Goal: Transaction & Acquisition: Purchase product/service

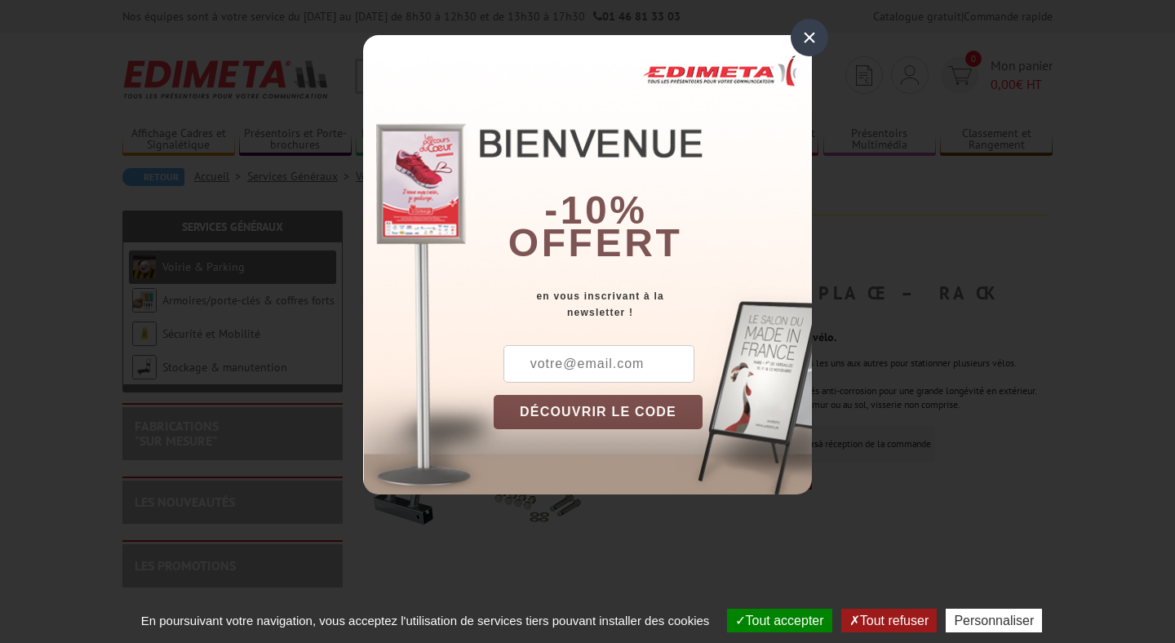
click at [808, 35] on div "×" at bounding box center [810, 38] width 38 height 38
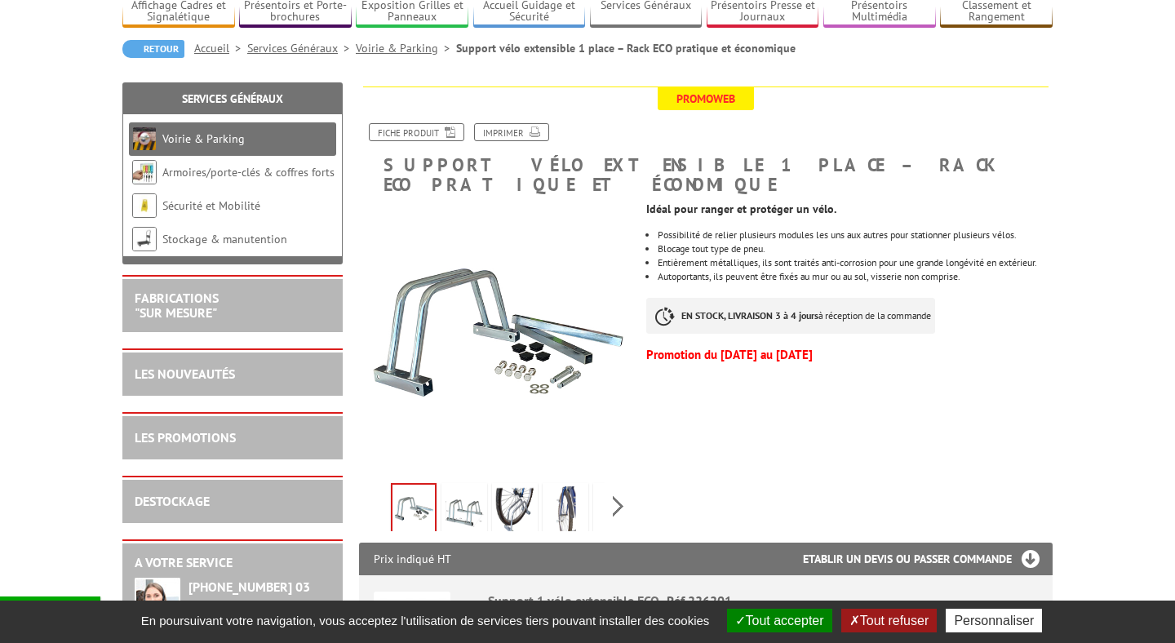
scroll to position [130, 0]
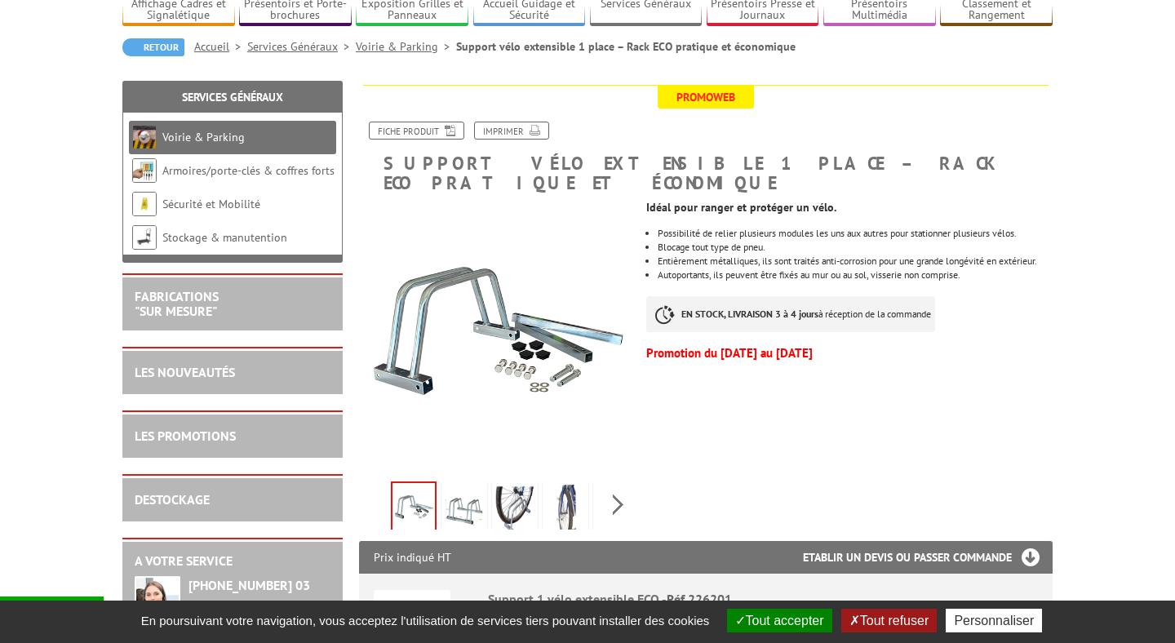
click at [461, 486] on img at bounding box center [464, 510] width 39 height 51
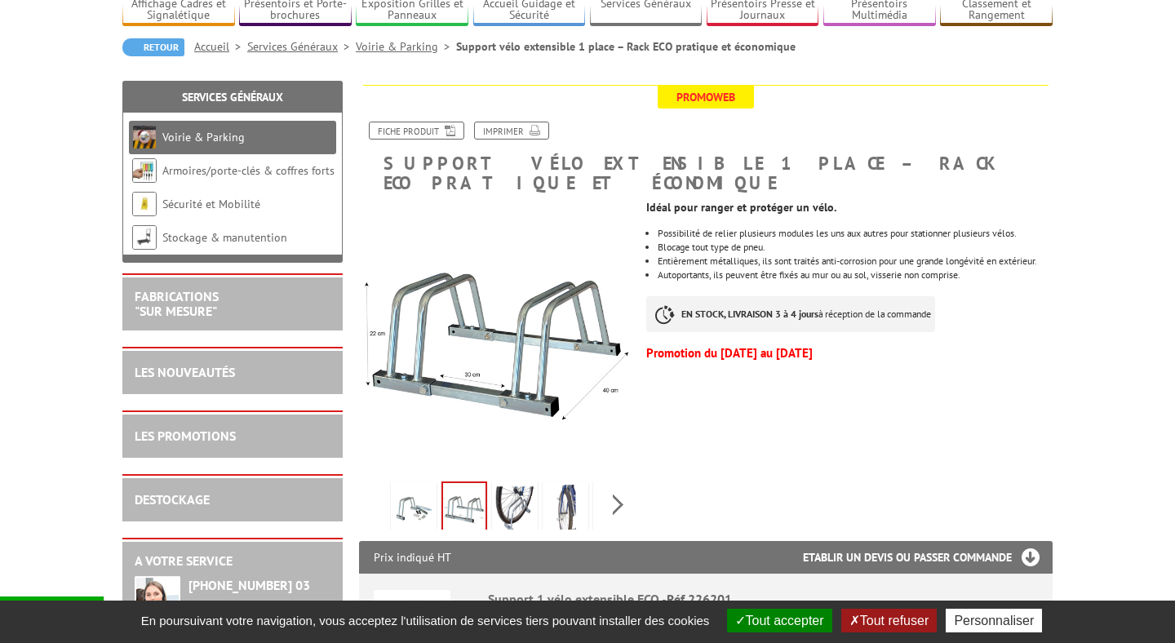
click at [510, 486] on img at bounding box center [514, 510] width 39 height 51
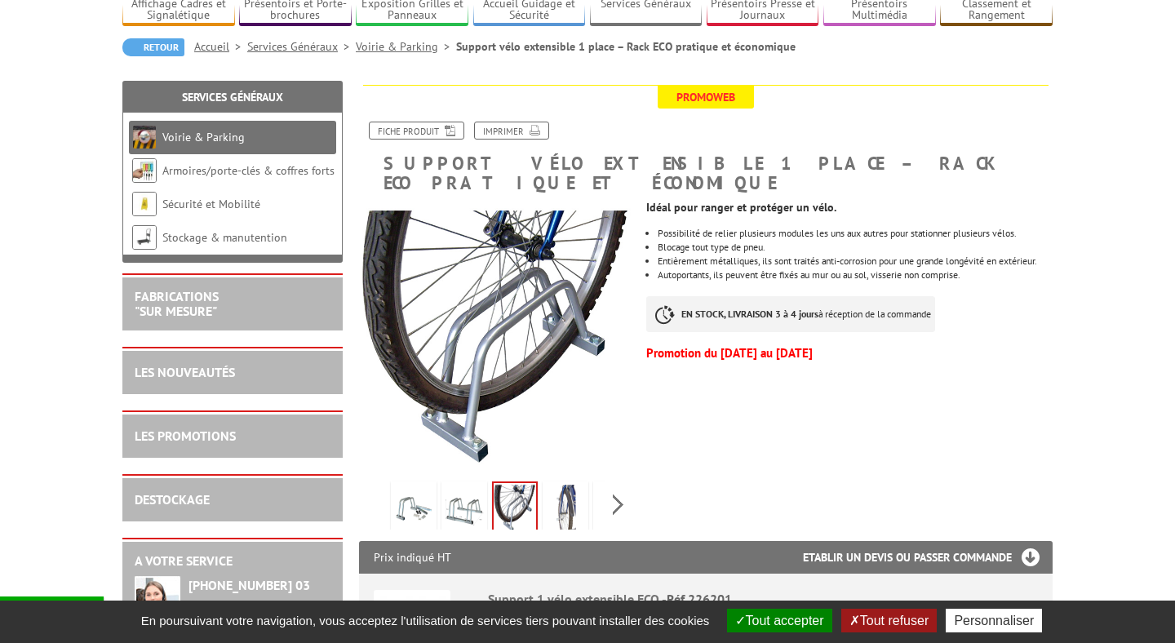
click at [561, 488] on img at bounding box center [565, 510] width 39 height 51
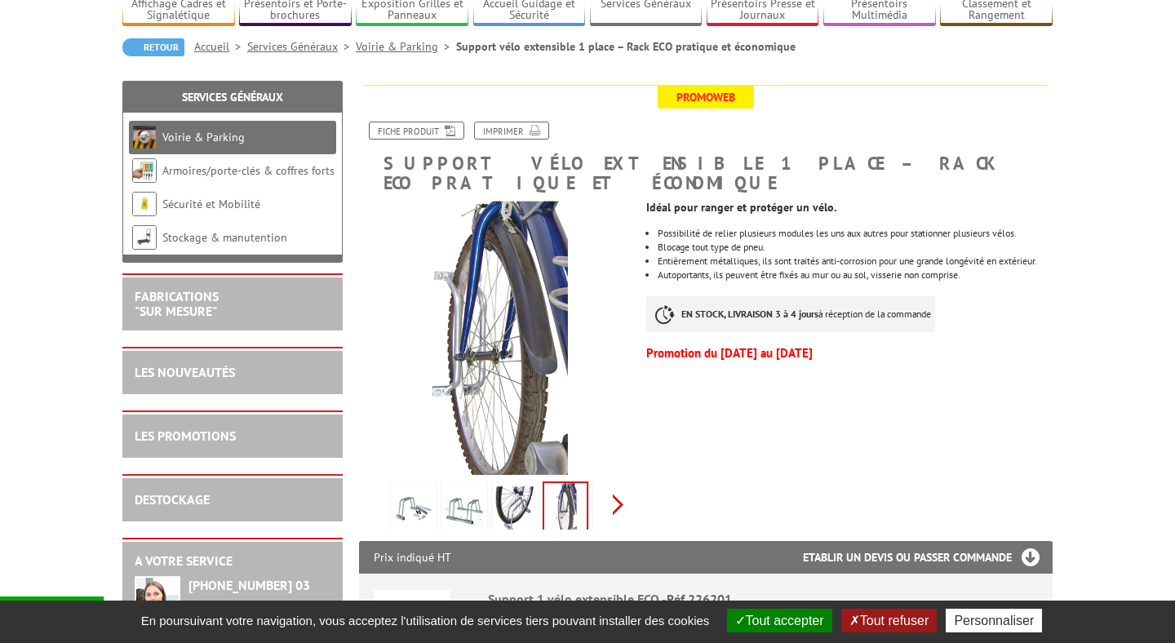
click at [615, 486] on div "Previous Next" at bounding box center [496, 504] width 275 height 57
click at [548, 487] on img at bounding box center [529, 508] width 42 height 51
click at [579, 486] on img at bounding box center [579, 510] width 39 height 51
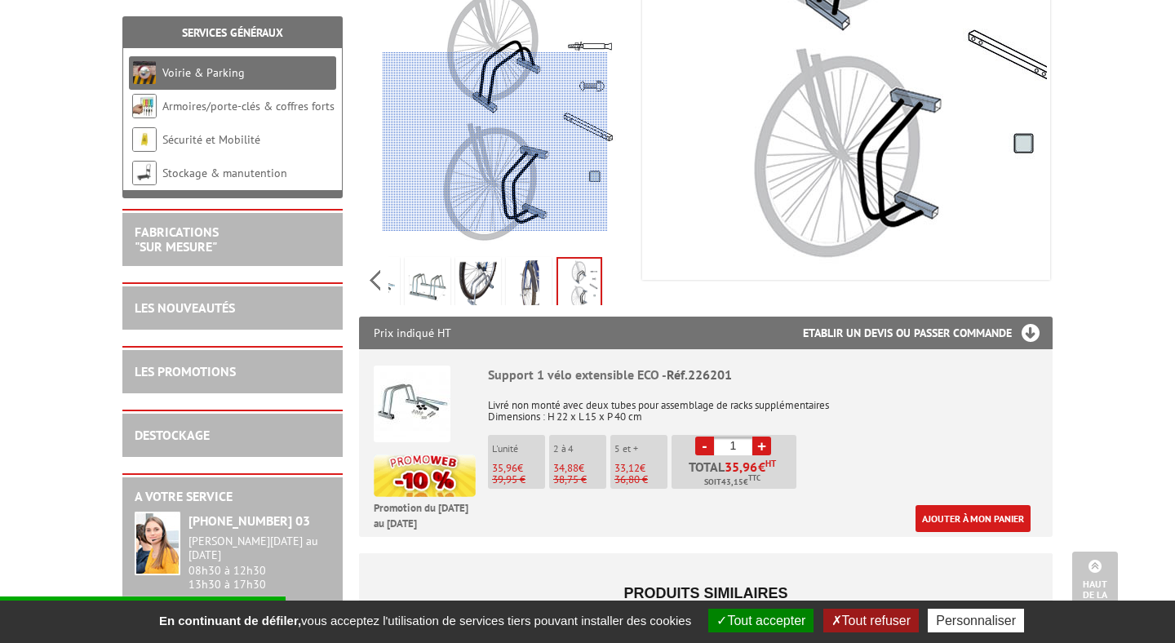
scroll to position [358, 0]
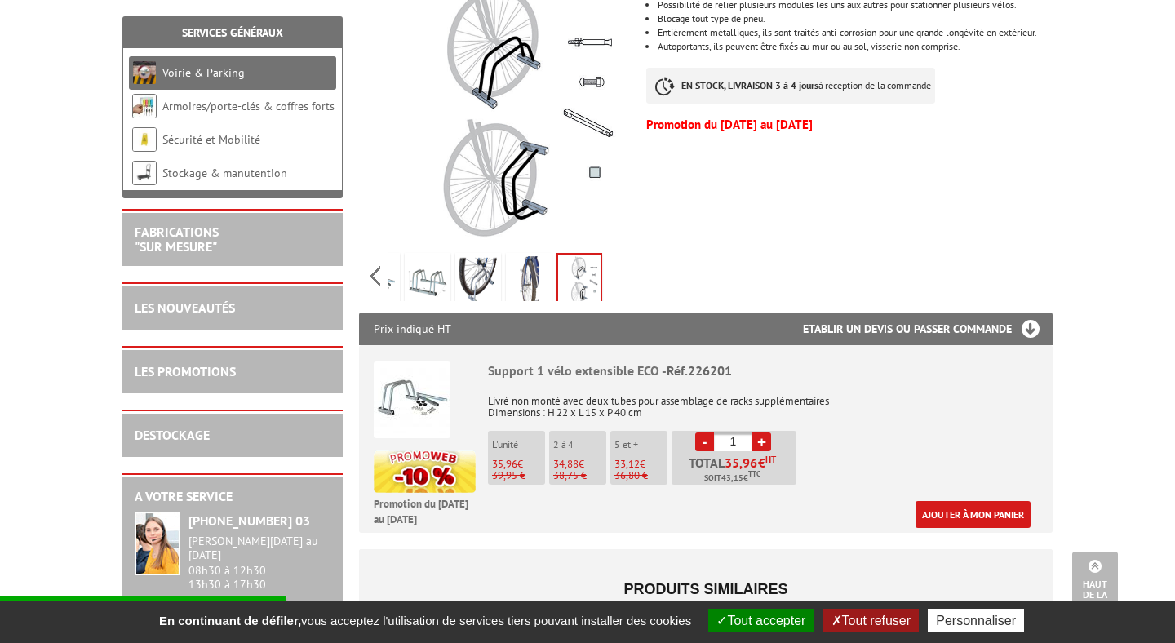
click at [570, 470] on p "38,75 €" at bounding box center [579, 475] width 53 height 11
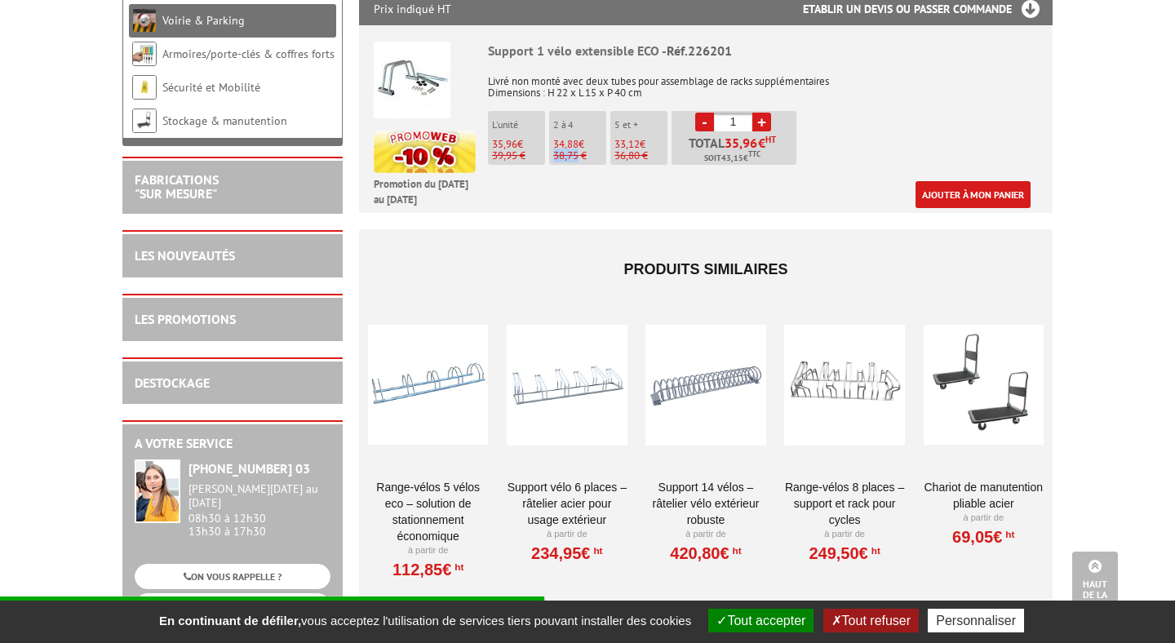
scroll to position [681, 0]
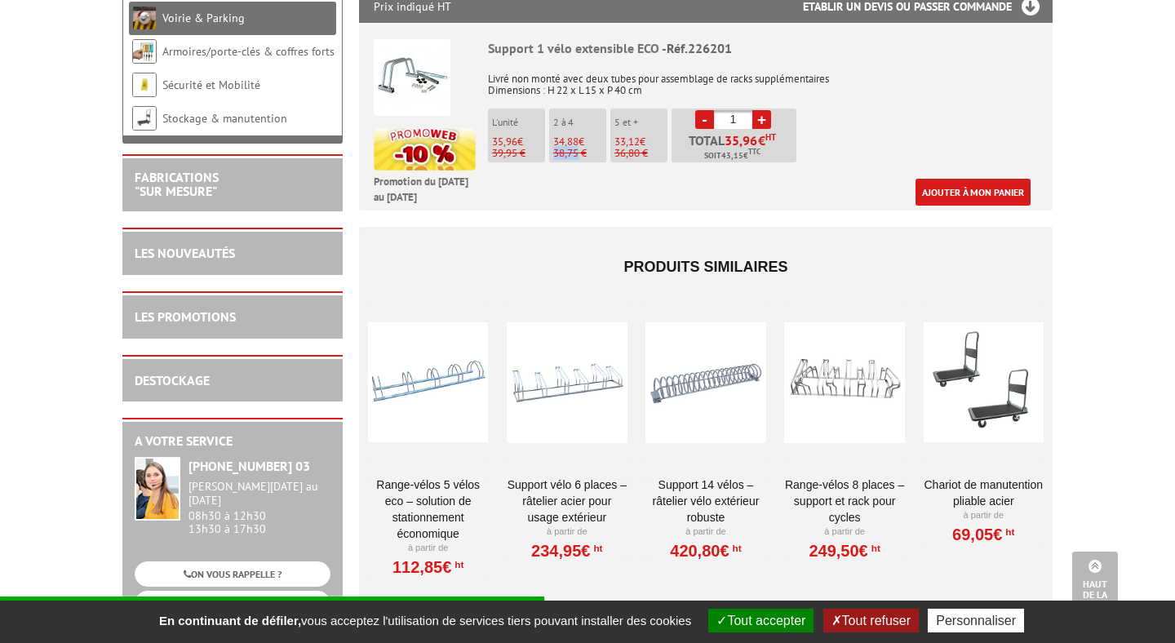
click at [760, 110] on link "+" at bounding box center [761, 119] width 19 height 19
type input "2"
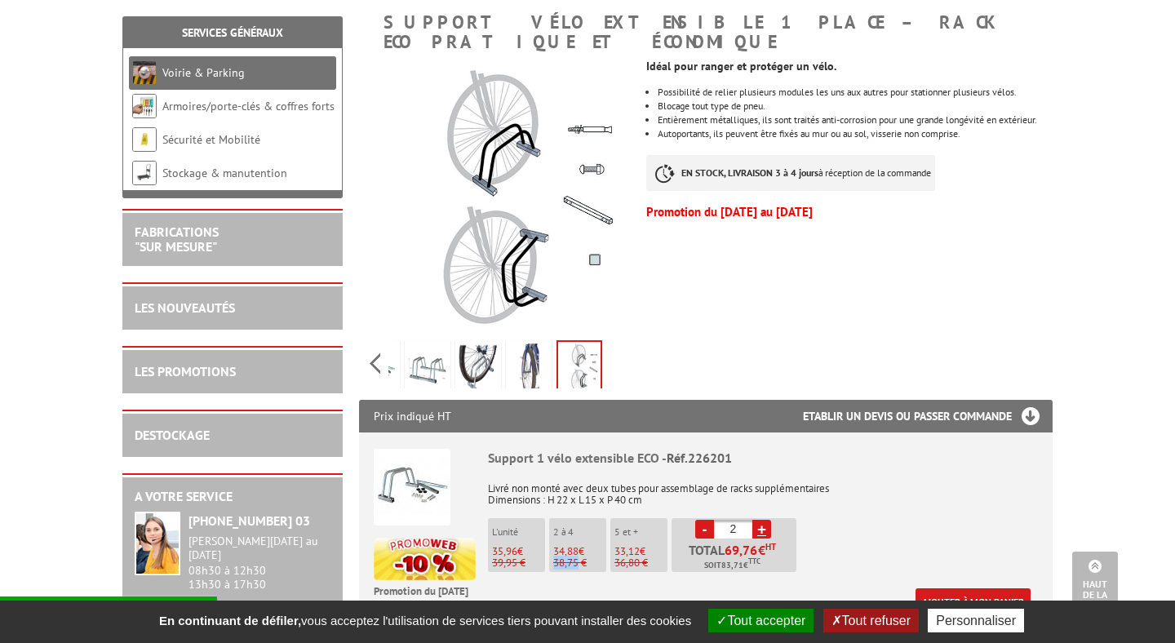
scroll to position [0, 0]
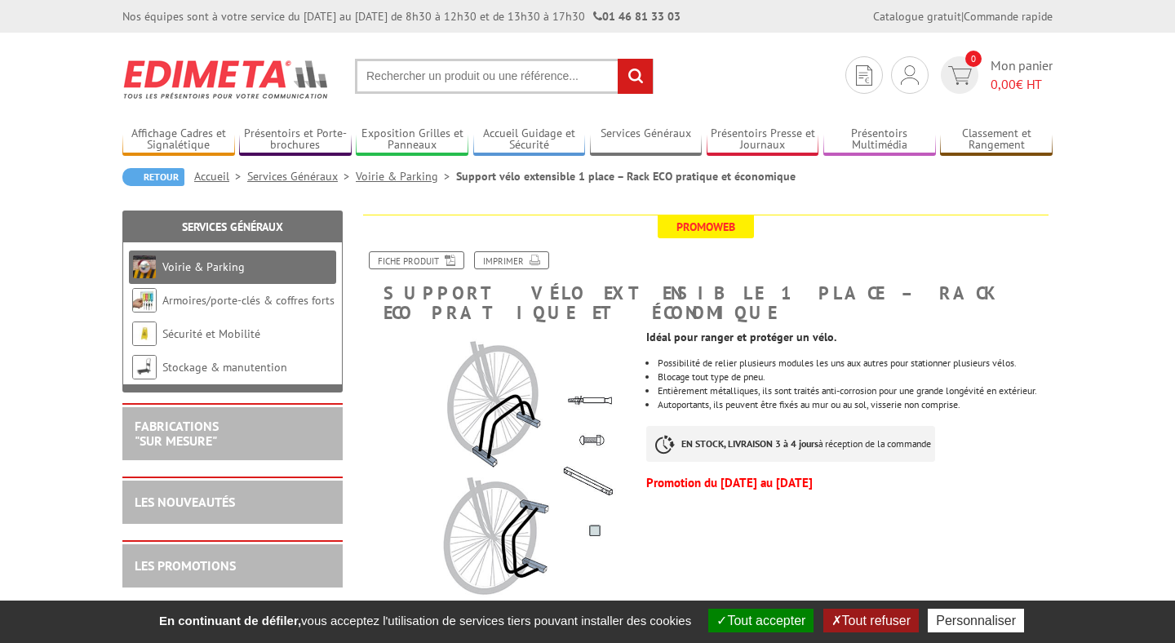
click at [218, 178] on link "Accueil" at bounding box center [220, 176] width 53 height 15
